Goal: Information Seeking & Learning: Check status

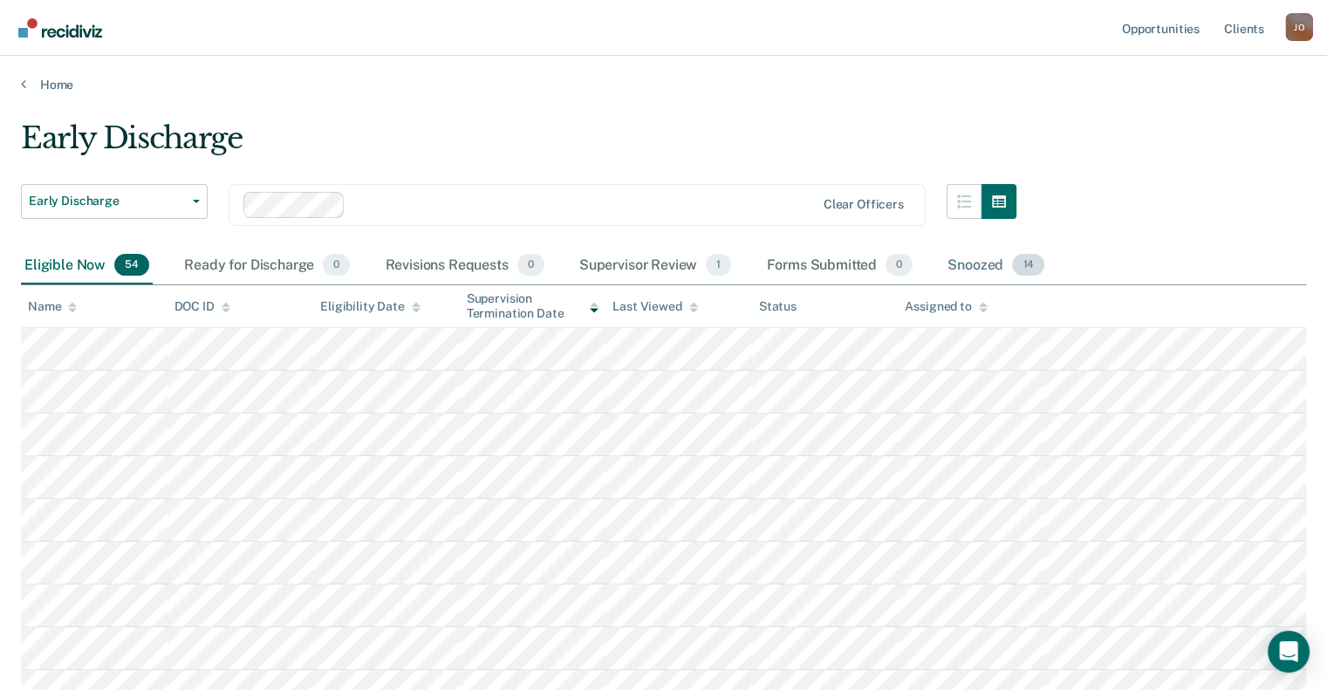
click at [983, 258] on div "Snoozed 14" at bounding box center [996, 266] width 104 height 38
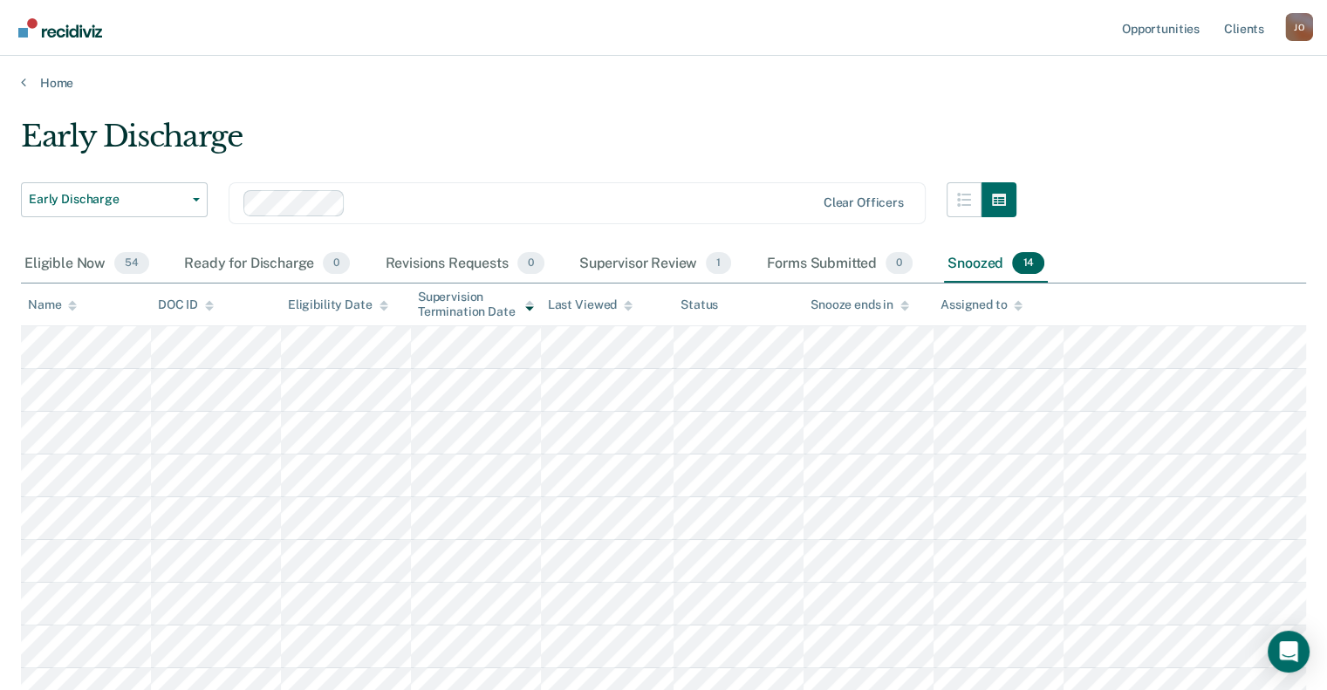
scroll to position [3, 0]
click at [72, 268] on div "Eligible Now 54" at bounding box center [87, 263] width 132 height 38
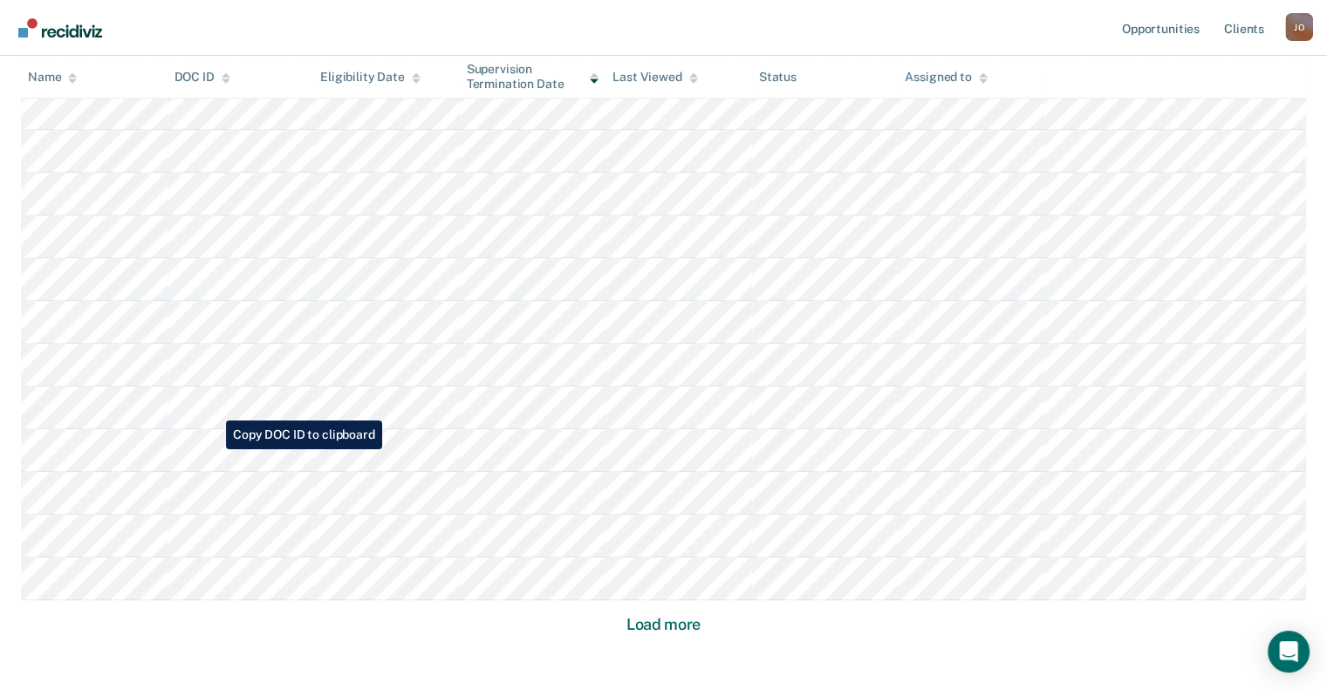
scroll to position [1011, 0]
click at [671, 619] on button "Load more" at bounding box center [663, 623] width 85 height 21
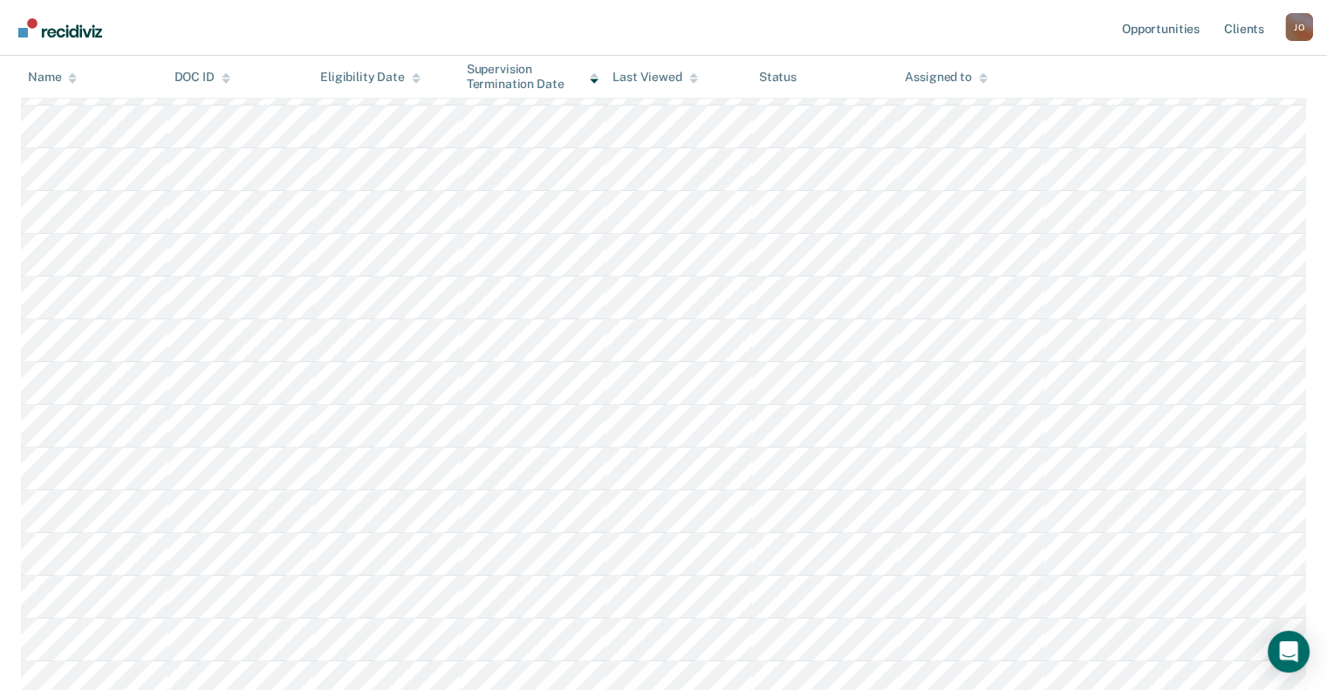
scroll to position [778, 0]
